Goal: Transaction & Acquisition: Download file/media

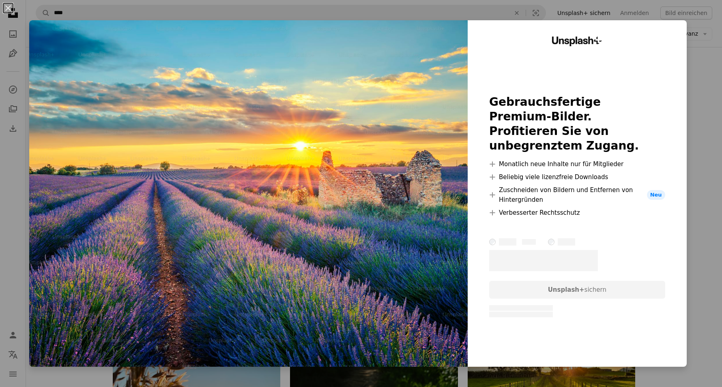
scroll to position [0, 219]
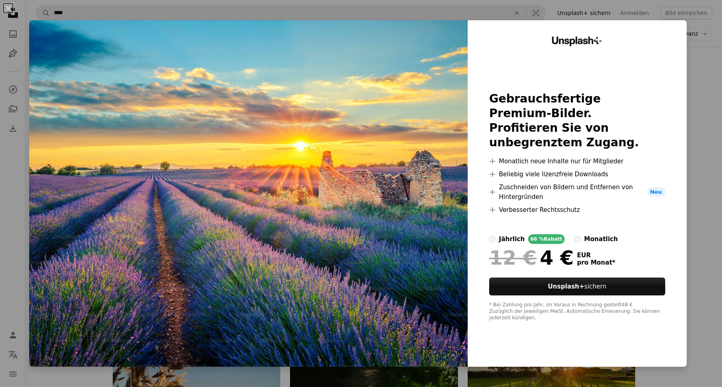
click at [699, 95] on div "An X shape Unsplash+ Gebrauchsfertige Premium-Bilder. Profitieren Sie von unbeg…" at bounding box center [361, 193] width 722 height 387
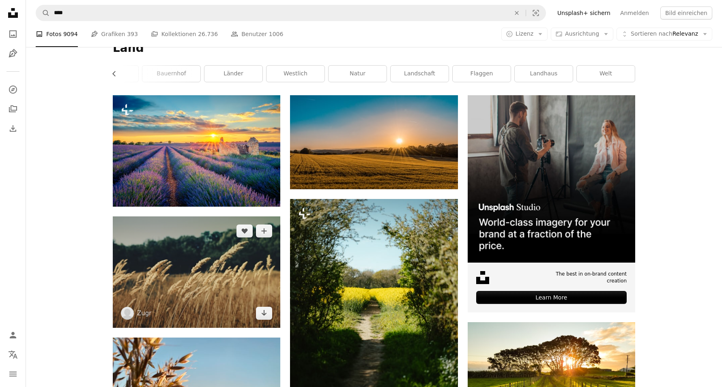
click at [223, 255] on img at bounding box center [196, 272] width 167 height 111
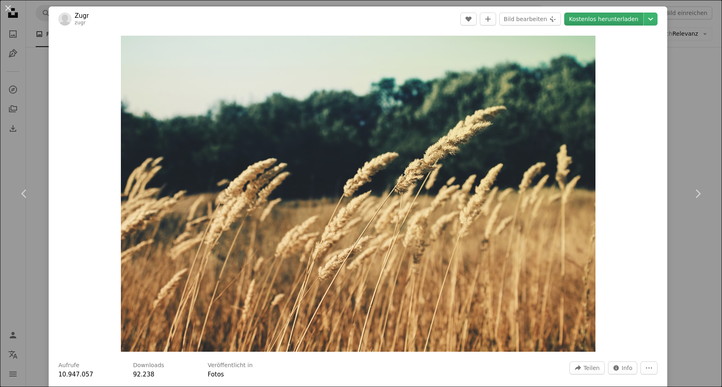
scroll to position [1, 0]
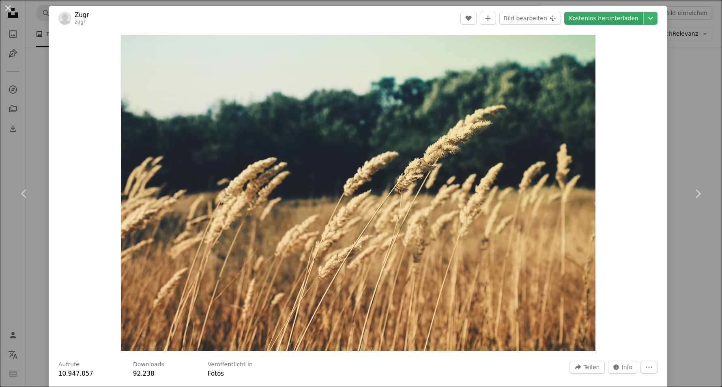
click at [593, 17] on link "Kostenlos herunterladen" at bounding box center [603, 18] width 79 height 13
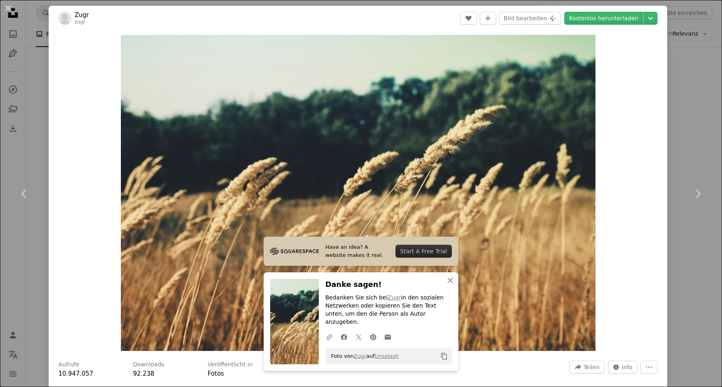
click at [682, 73] on div "An X shape Chevron left Chevron right Have an idea? A website makes it real. St…" at bounding box center [361, 193] width 722 height 387
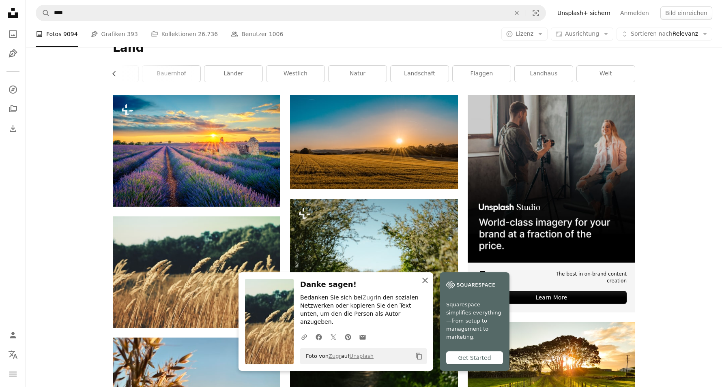
click at [421, 285] on icon "An X shape" at bounding box center [425, 281] width 10 height 10
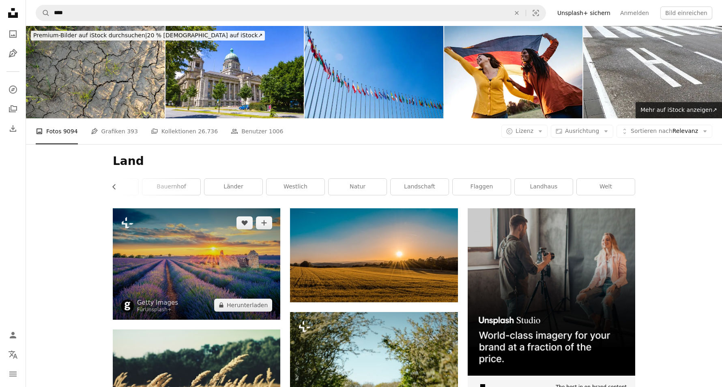
scroll to position [-1, 0]
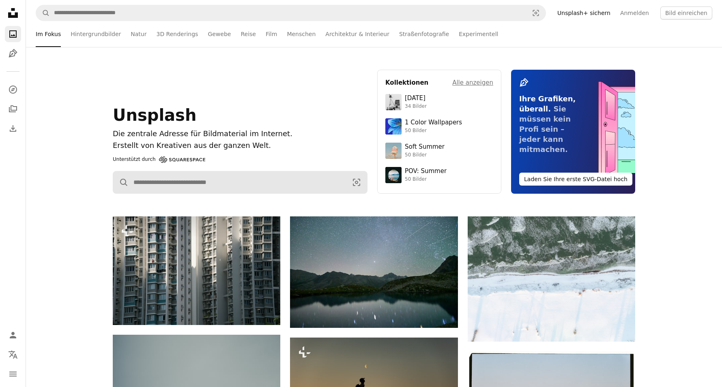
scroll to position [16, 0]
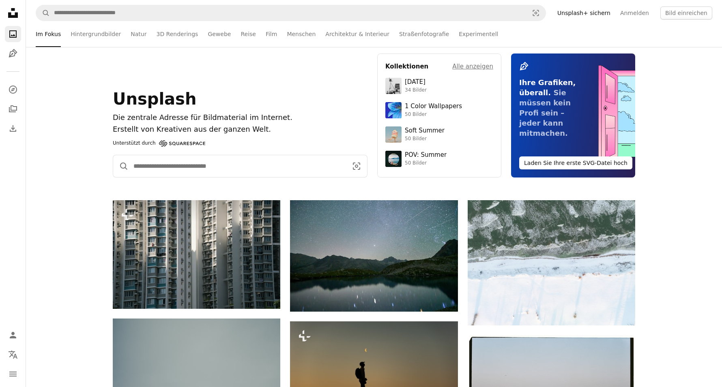
click at [229, 169] on input "Finden Sie Bildmaterial auf der ganzen Webseite" at bounding box center [237, 166] width 217 height 22
type input "**********"
click at [121, 166] on button "A magnifying glass" at bounding box center [120, 166] width 15 height 22
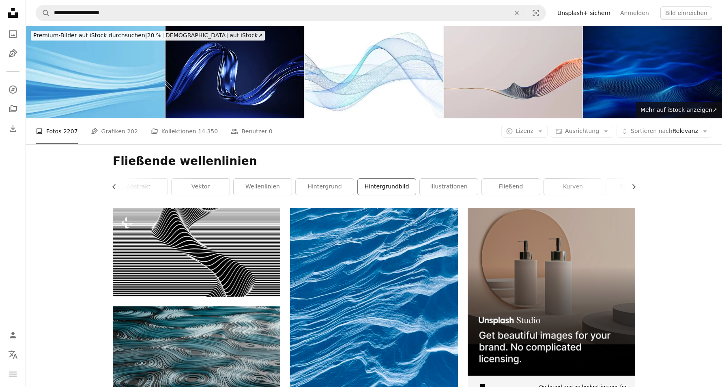
scroll to position [0, 4]
click at [272, 186] on link "Wellenlinien" at bounding box center [262, 187] width 58 height 16
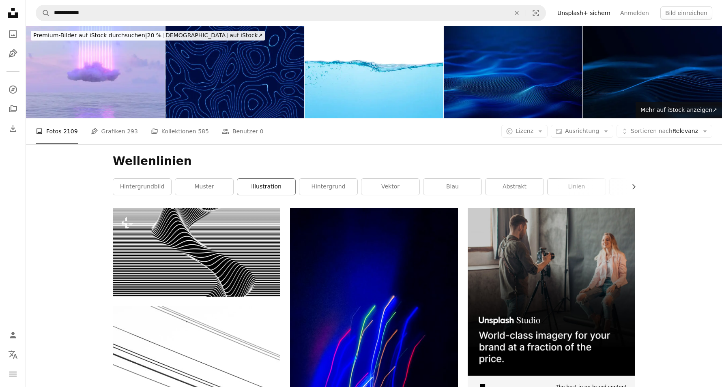
scroll to position [0, 0]
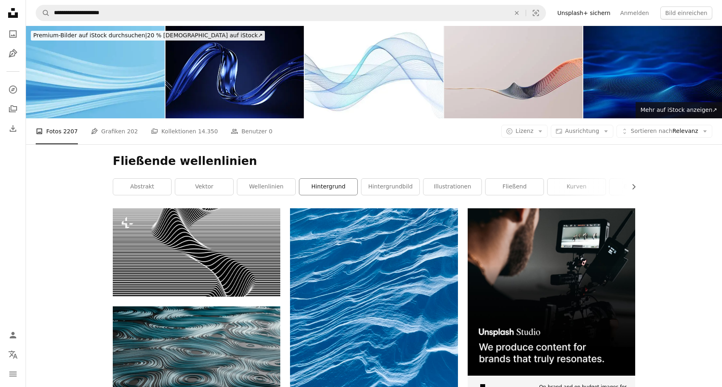
click at [342, 185] on link "hintergrund" at bounding box center [328, 187] width 58 height 16
click at [506, 184] on link "fließend" at bounding box center [514, 187] width 58 height 16
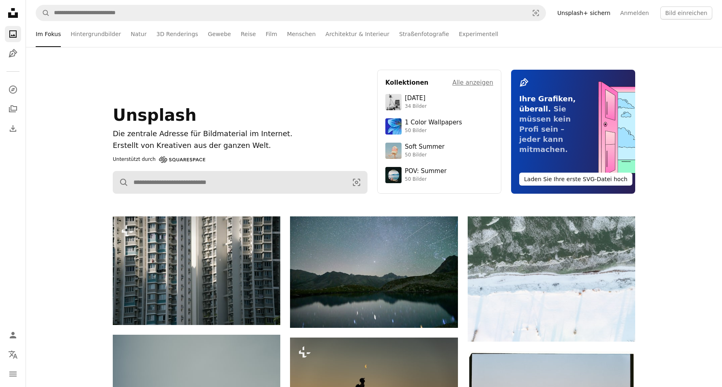
scroll to position [16, 0]
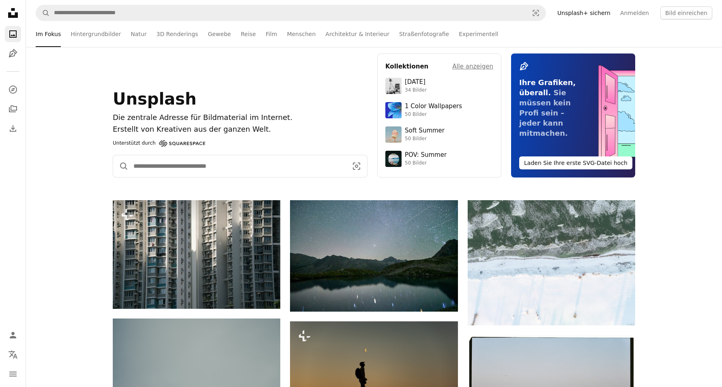
click at [164, 170] on input "Finden Sie Bildmaterial auf der ganzen Webseite" at bounding box center [237, 166] width 217 height 22
type input "**********"
click at [121, 166] on button "A magnifying glass" at bounding box center [120, 166] width 15 height 22
